Goal: Transaction & Acquisition: Purchase product/service

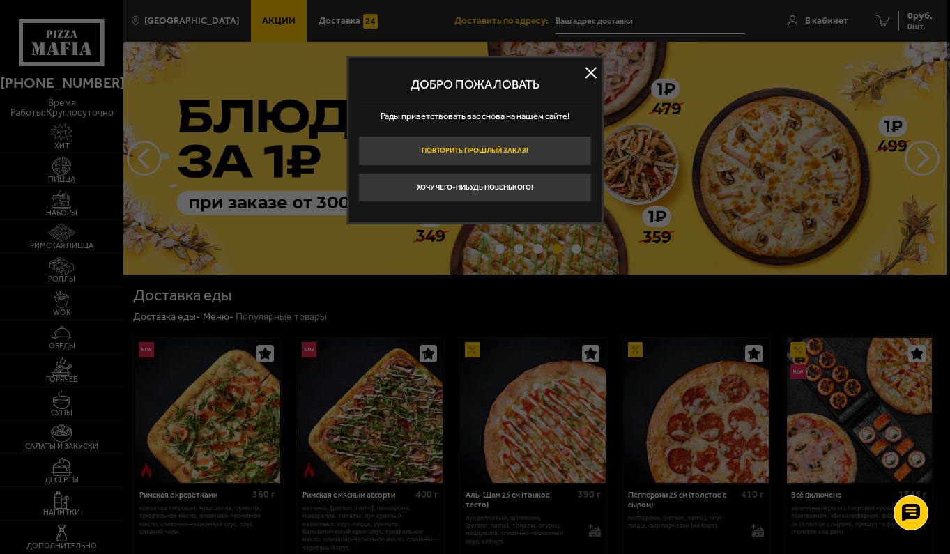
click at [492, 151] on button "Повторить прошлый заказ!" at bounding box center [474, 151] width 233 height 30
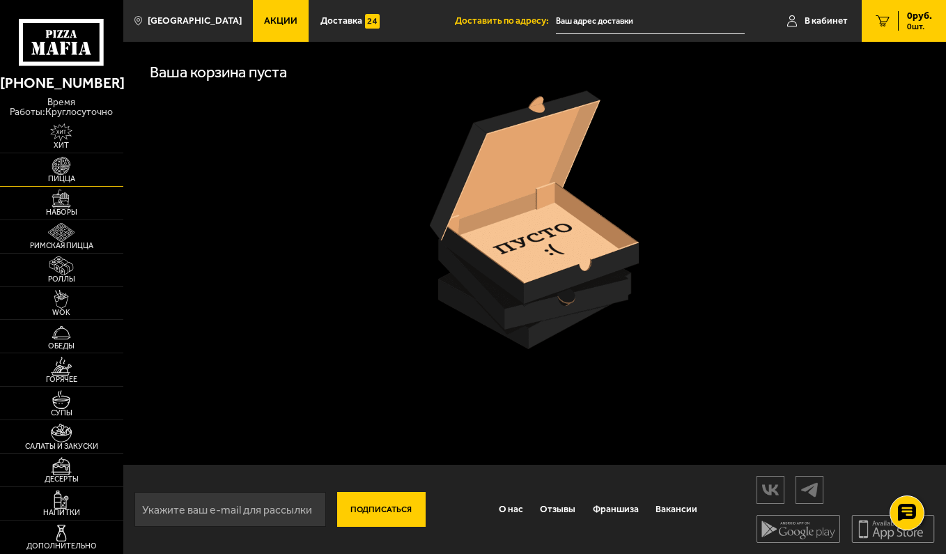
click at [65, 171] on img at bounding box center [62, 166] width 38 height 19
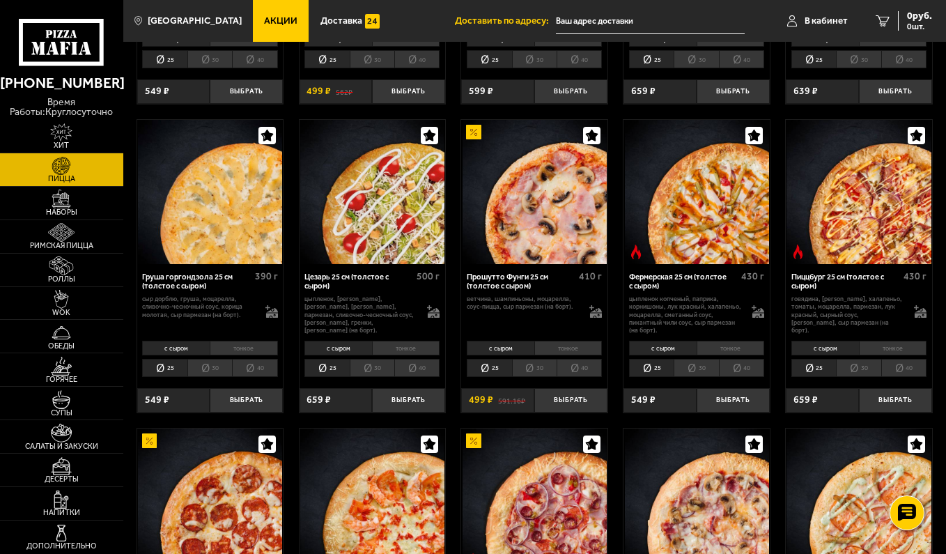
scroll to position [1115, 0]
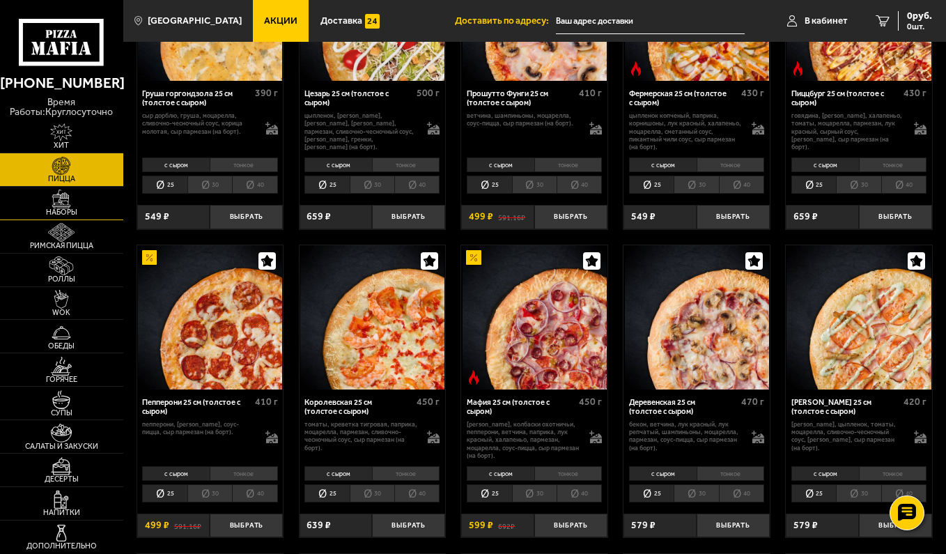
click at [76, 210] on span "Наборы" at bounding box center [61, 212] width 123 height 8
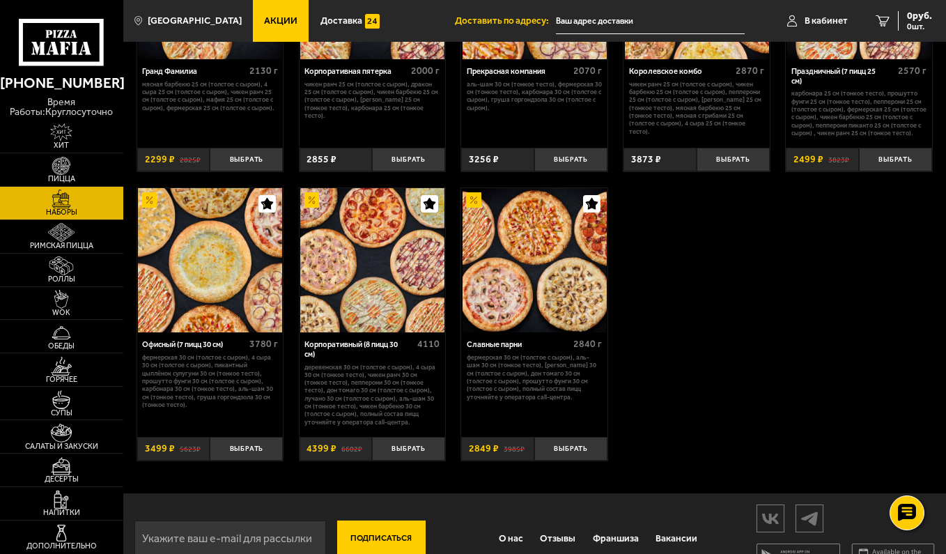
scroll to position [1463, 0]
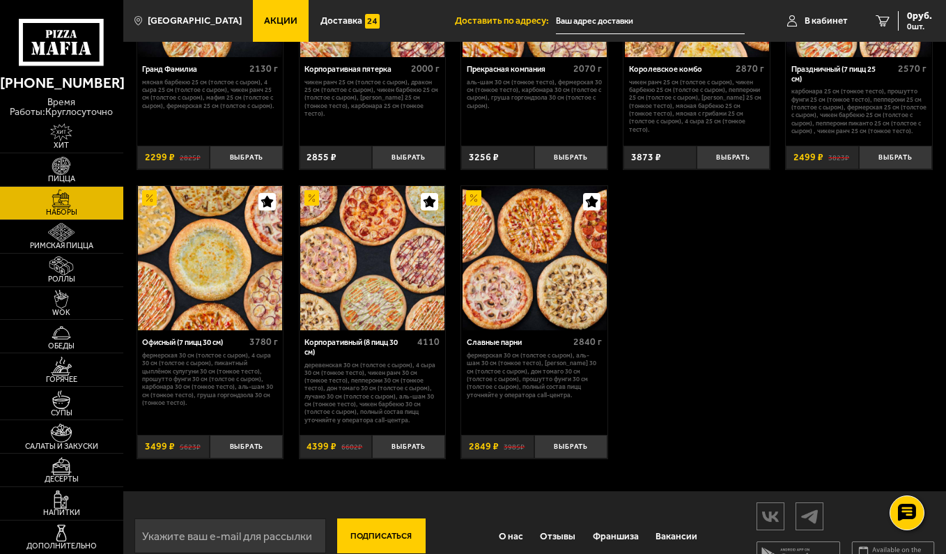
click at [223, 285] on img at bounding box center [210, 258] width 144 height 144
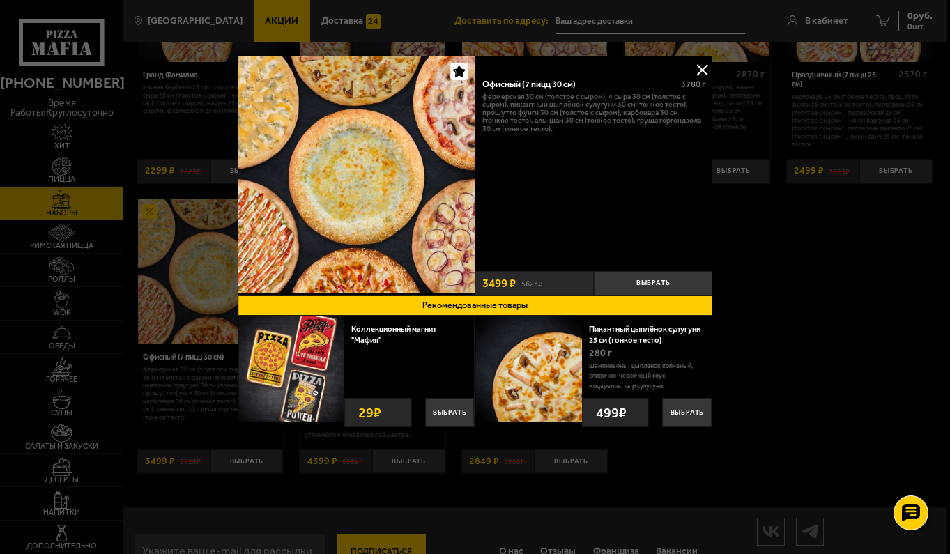
click at [702, 66] on button at bounding box center [701, 69] width 21 height 21
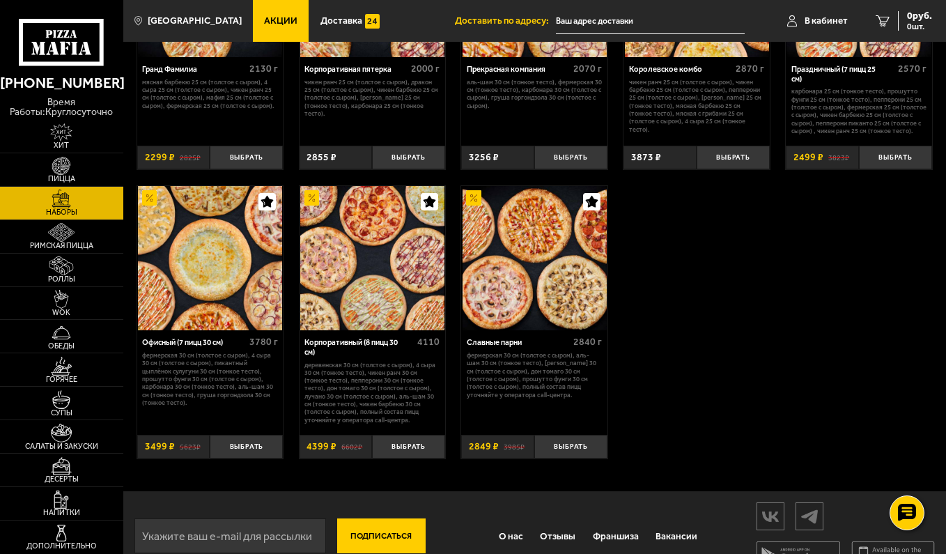
click at [583, 271] on img at bounding box center [535, 258] width 144 height 144
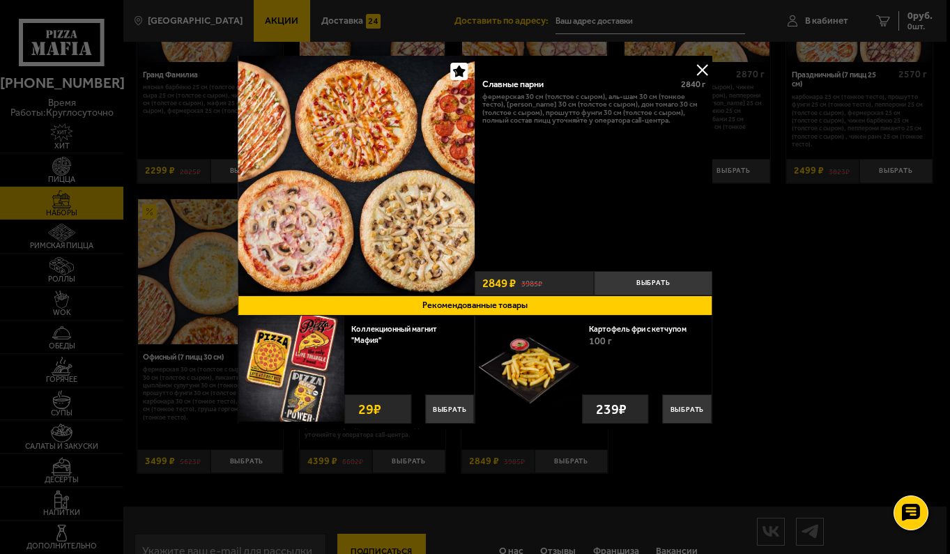
click at [700, 66] on button at bounding box center [701, 69] width 21 height 21
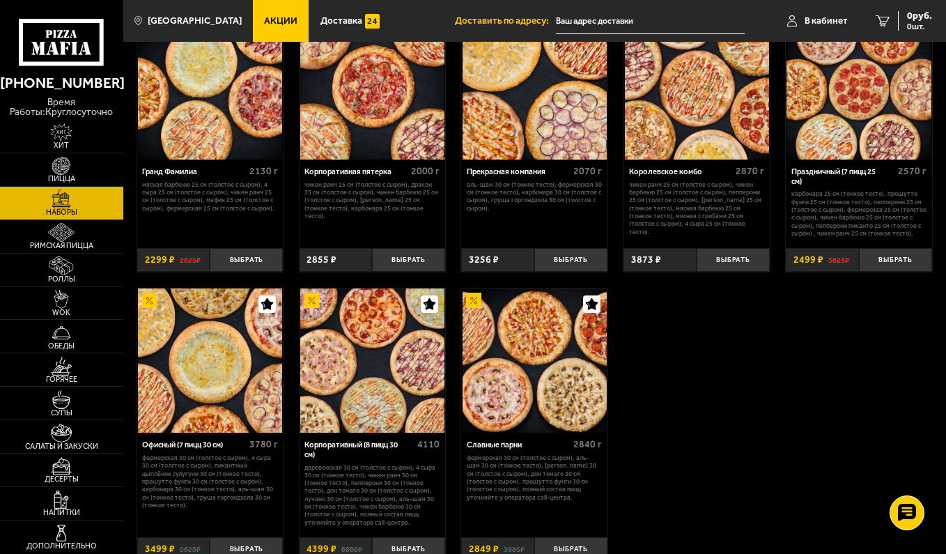
scroll to position [1394, 0]
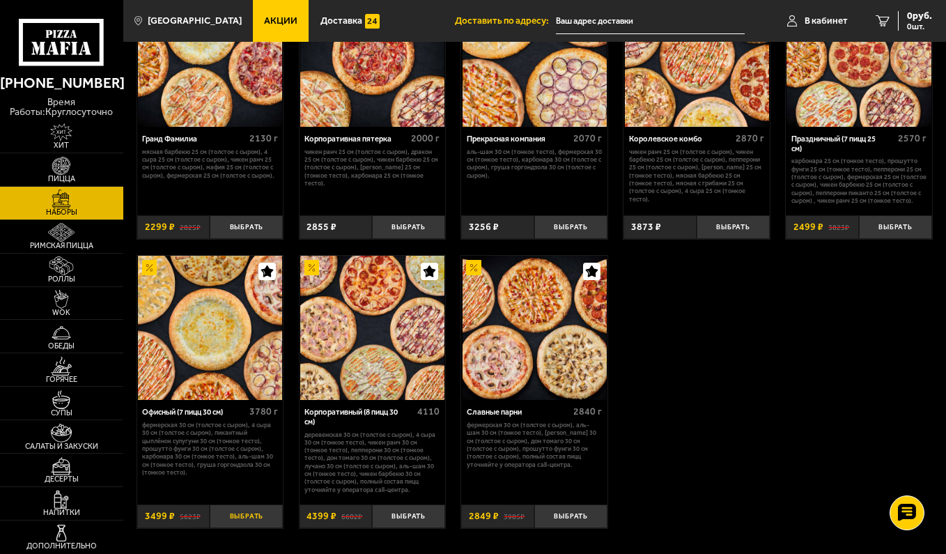
click at [259, 525] on button "Выбрать" at bounding box center [246, 517] width 73 height 24
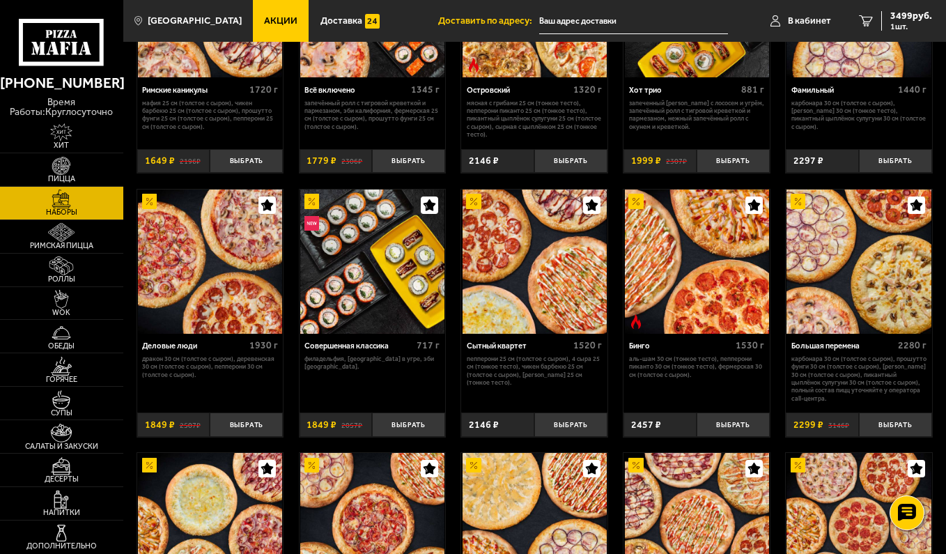
scroll to position [906, 0]
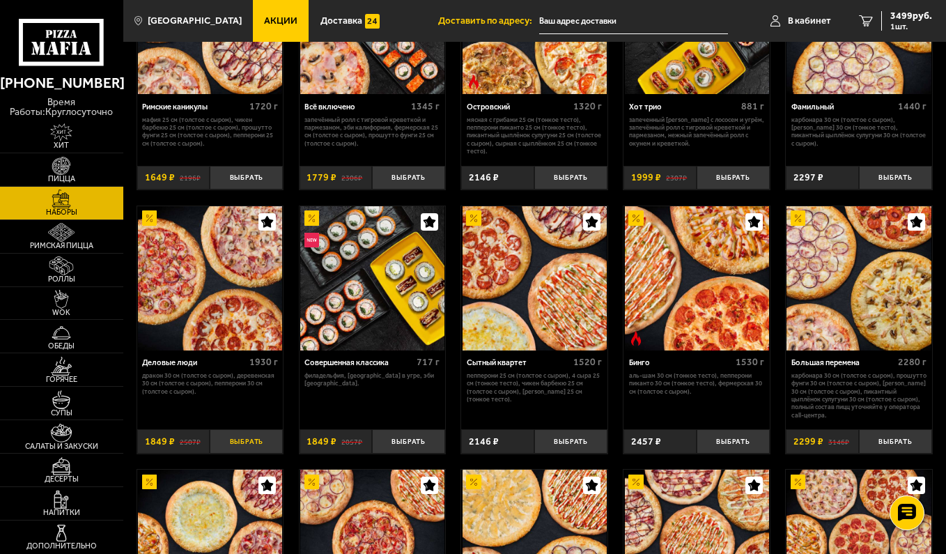
click at [252, 442] on button "Выбрать" at bounding box center [246, 441] width 73 height 24
click at [894, 22] on span "2 шт." at bounding box center [912, 26] width 42 height 8
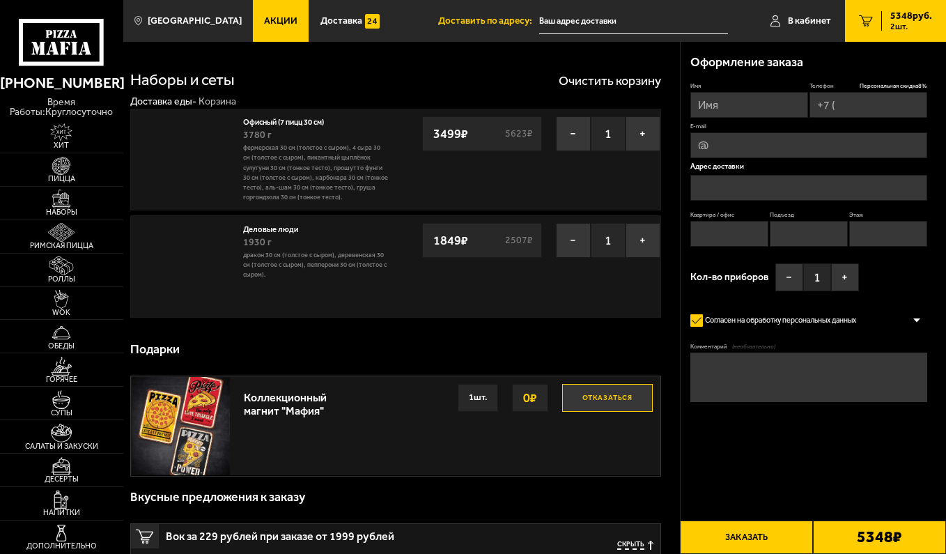
type input "[PHONE_NUMBER]"
type input "[STREET_ADDRESS]"
type input "1"
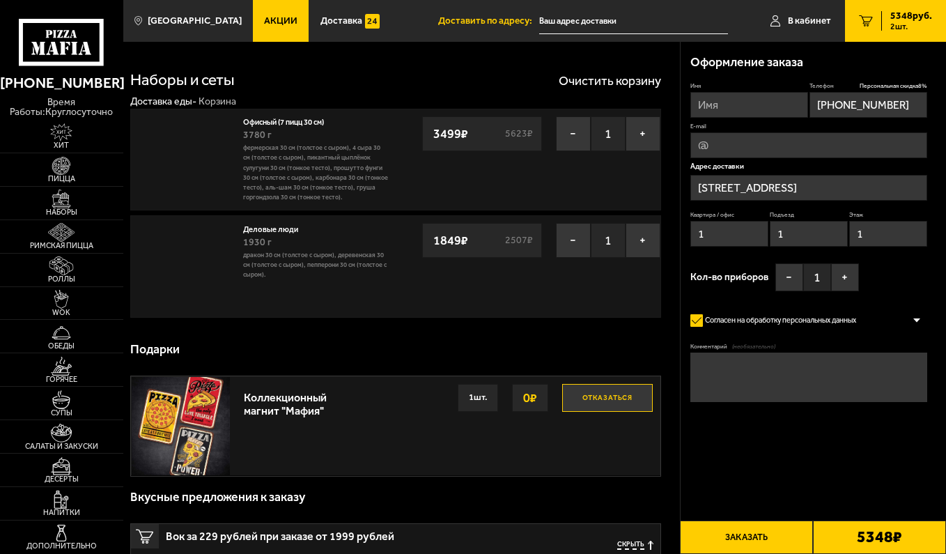
type input "[STREET_ADDRESS]"
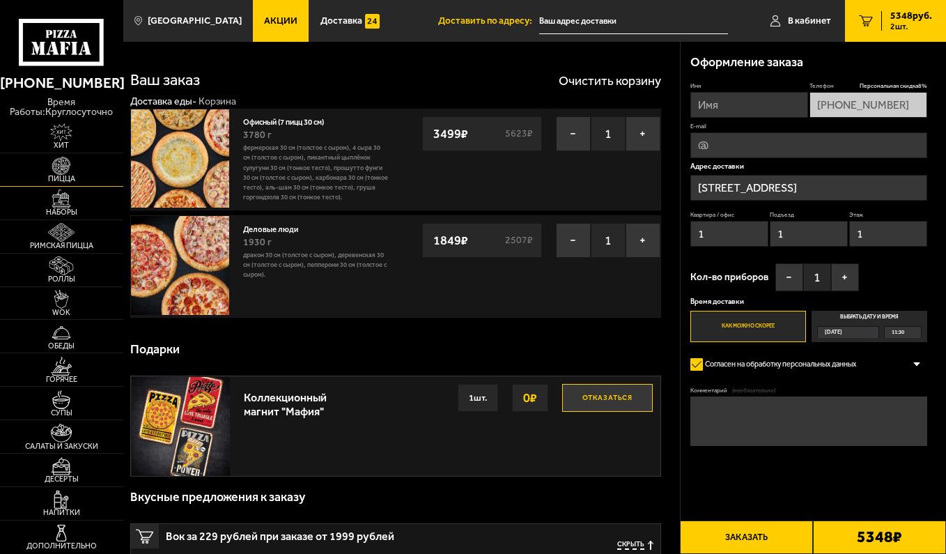
click at [64, 166] on img at bounding box center [62, 166] width 38 height 19
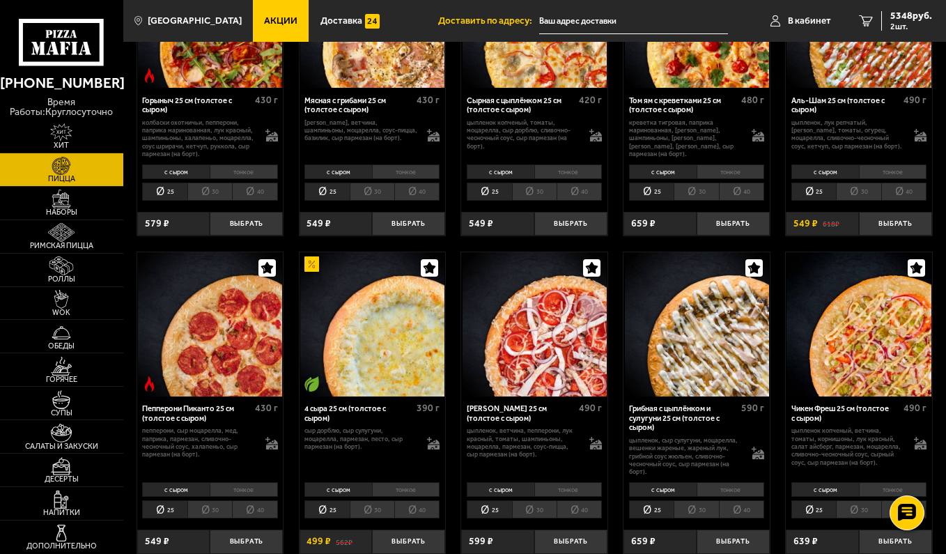
scroll to position [557, 0]
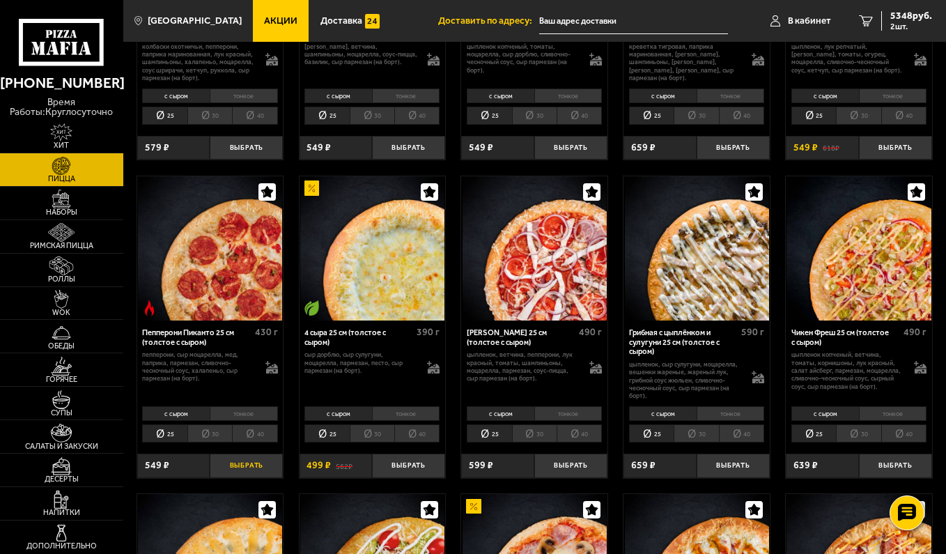
click at [252, 468] on button "Выбрать" at bounding box center [246, 466] width 73 height 24
click at [270, 468] on button "+" at bounding box center [271, 466] width 24 height 24
click at [220, 465] on button "−" at bounding box center [222, 466] width 24 height 24
click at [220, 468] on button "−" at bounding box center [222, 466] width 24 height 24
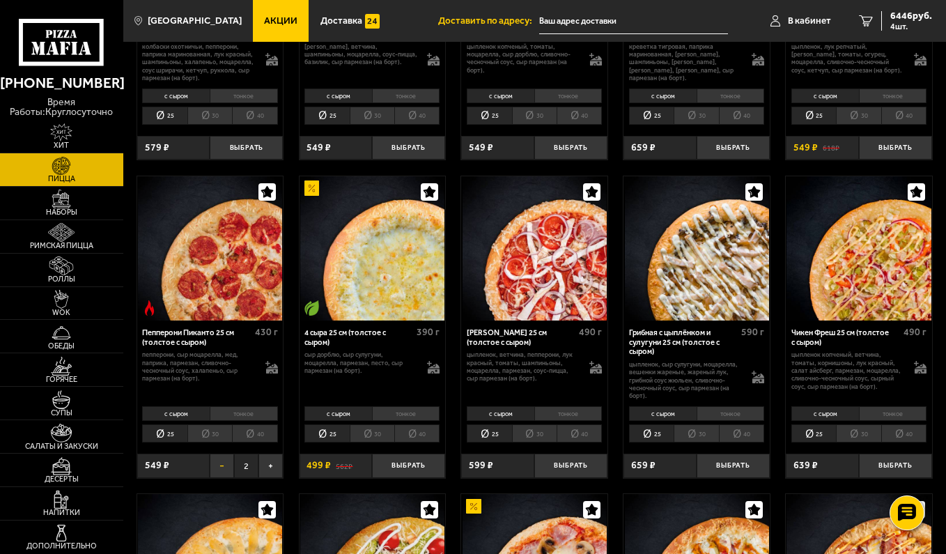
click at [220, 468] on button "−" at bounding box center [222, 466] width 24 height 24
click at [220, 468] on button "Выбрать" at bounding box center [246, 466] width 73 height 24
click at [222, 467] on button "−" at bounding box center [222, 466] width 24 height 24
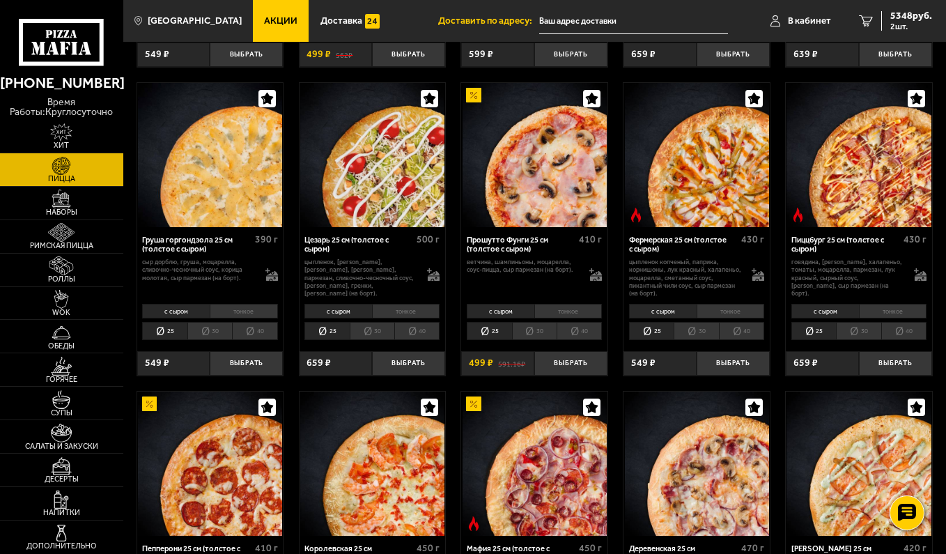
scroll to position [906, 0]
